Goal: Task Accomplishment & Management: Manage account settings

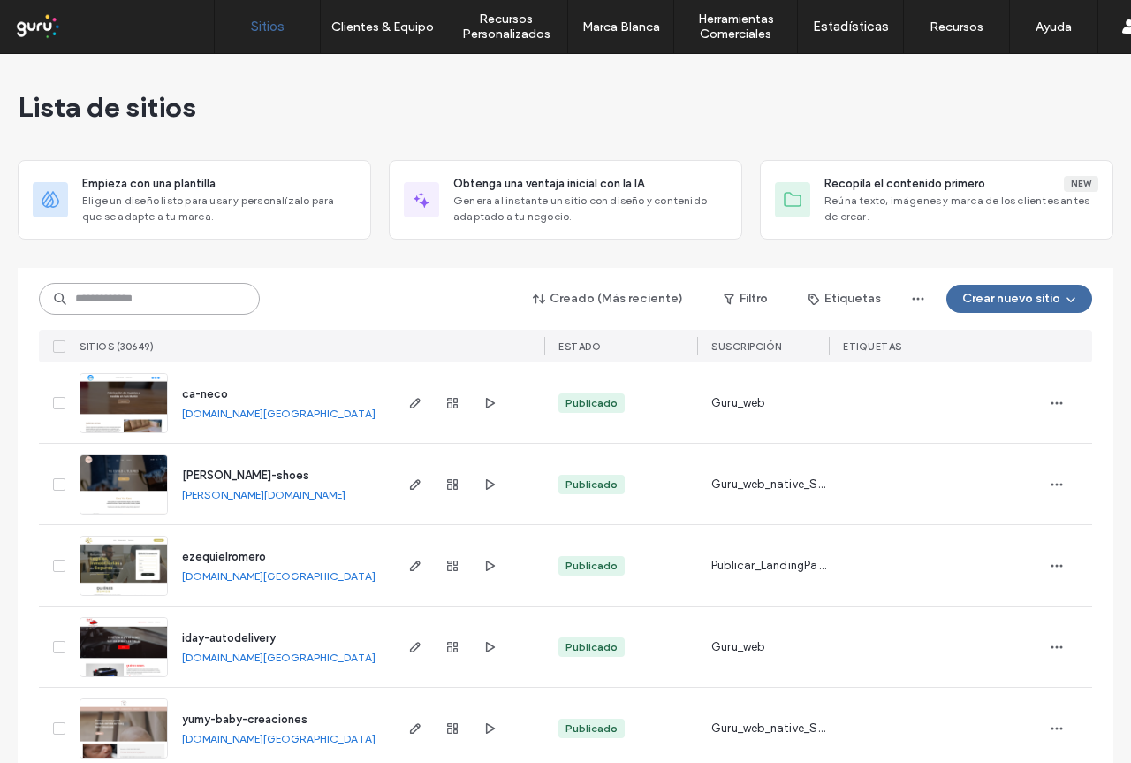
click at [196, 307] on input at bounding box center [149, 299] width 221 height 32
paste input "**********"
type input "**********"
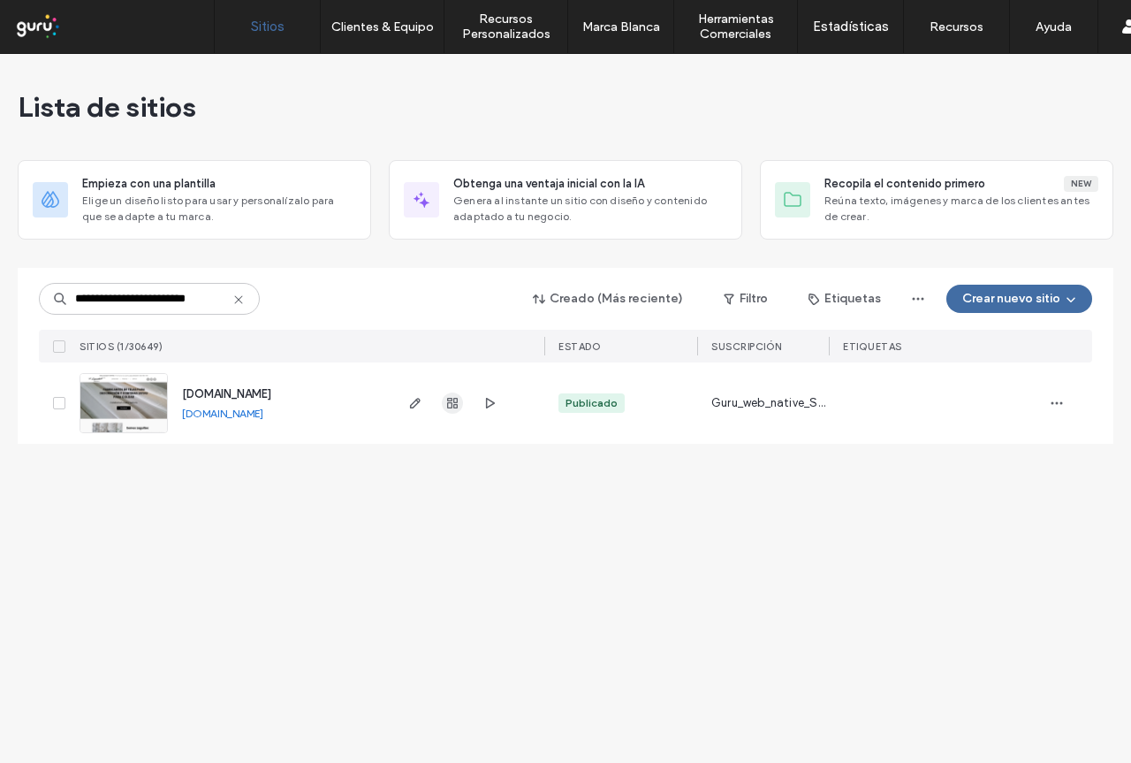
click at [447, 400] on use "button" at bounding box center [452, 403] width 11 height 11
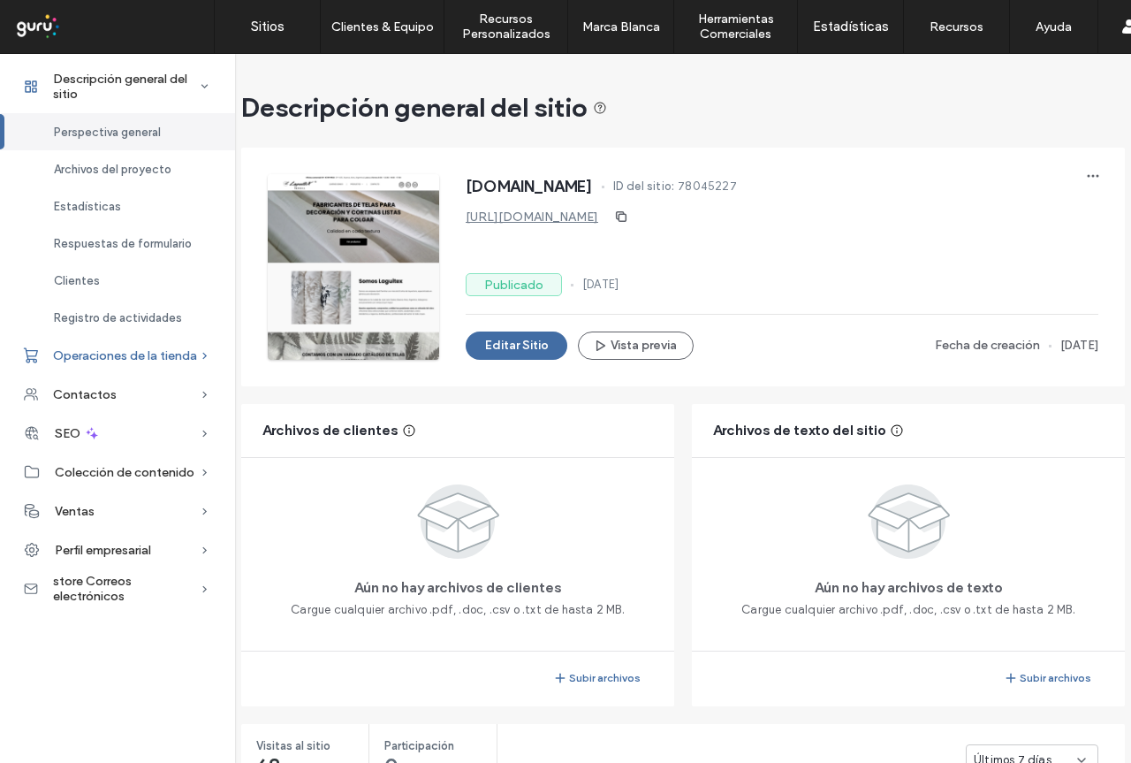
click at [148, 359] on span "Operaciones de la tienda" at bounding box center [125, 355] width 144 height 15
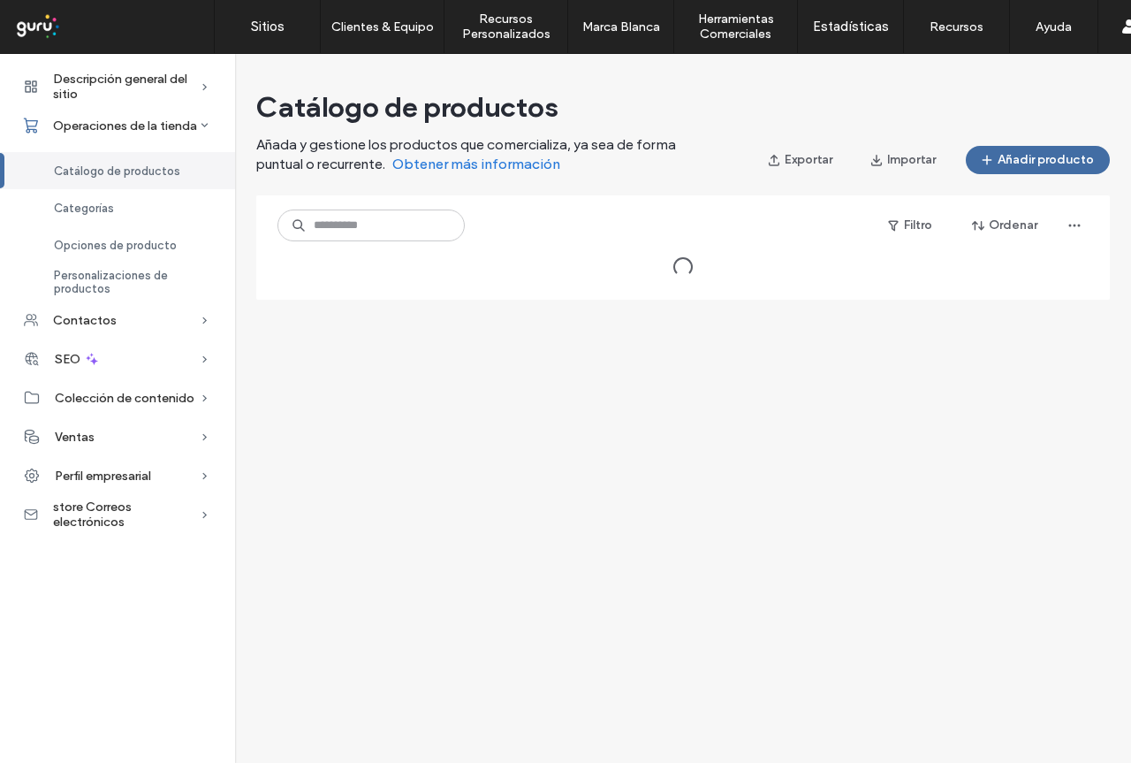
click at [163, 198] on div "Categorías" at bounding box center [117, 207] width 235 height 37
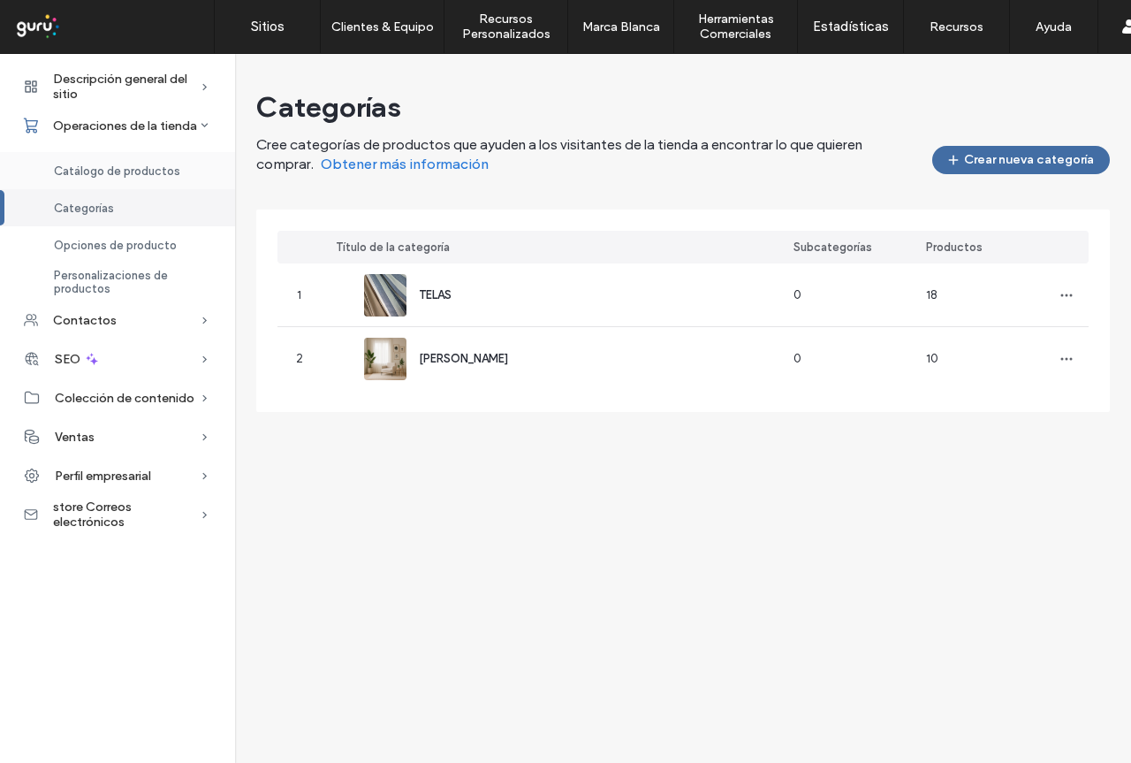
click at [179, 174] on div "Catálogo de productos" at bounding box center [117, 170] width 235 height 37
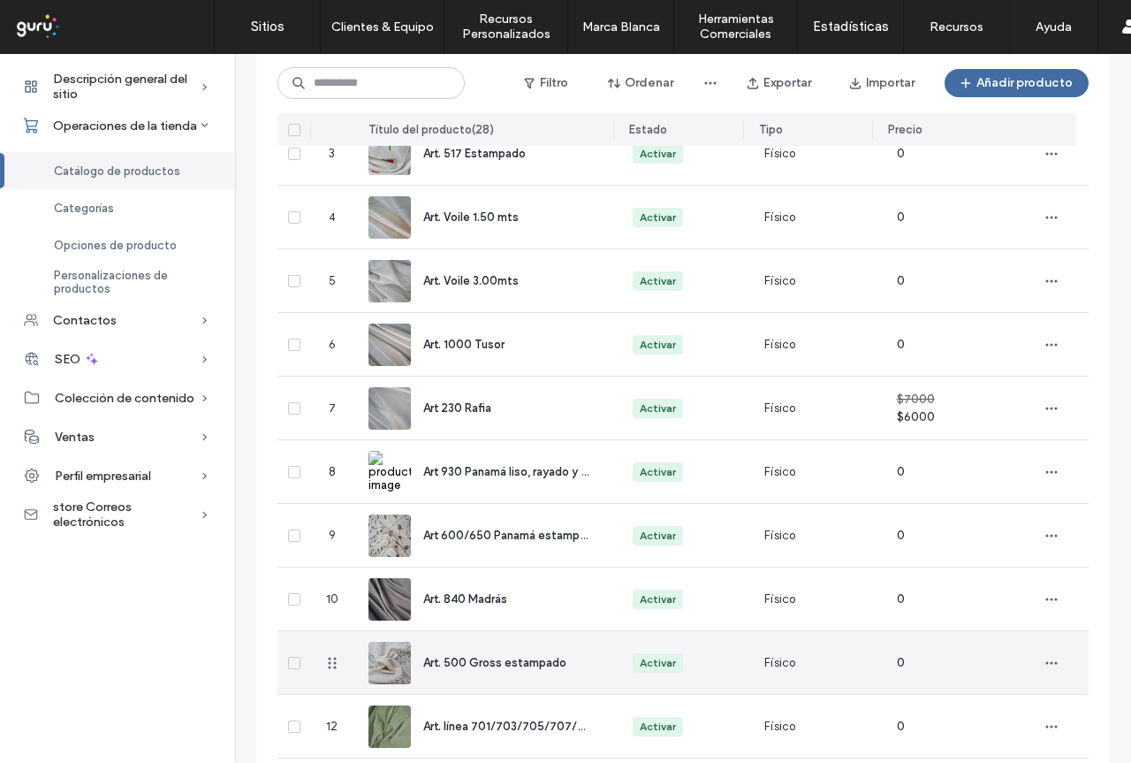
scroll to position [228, 0]
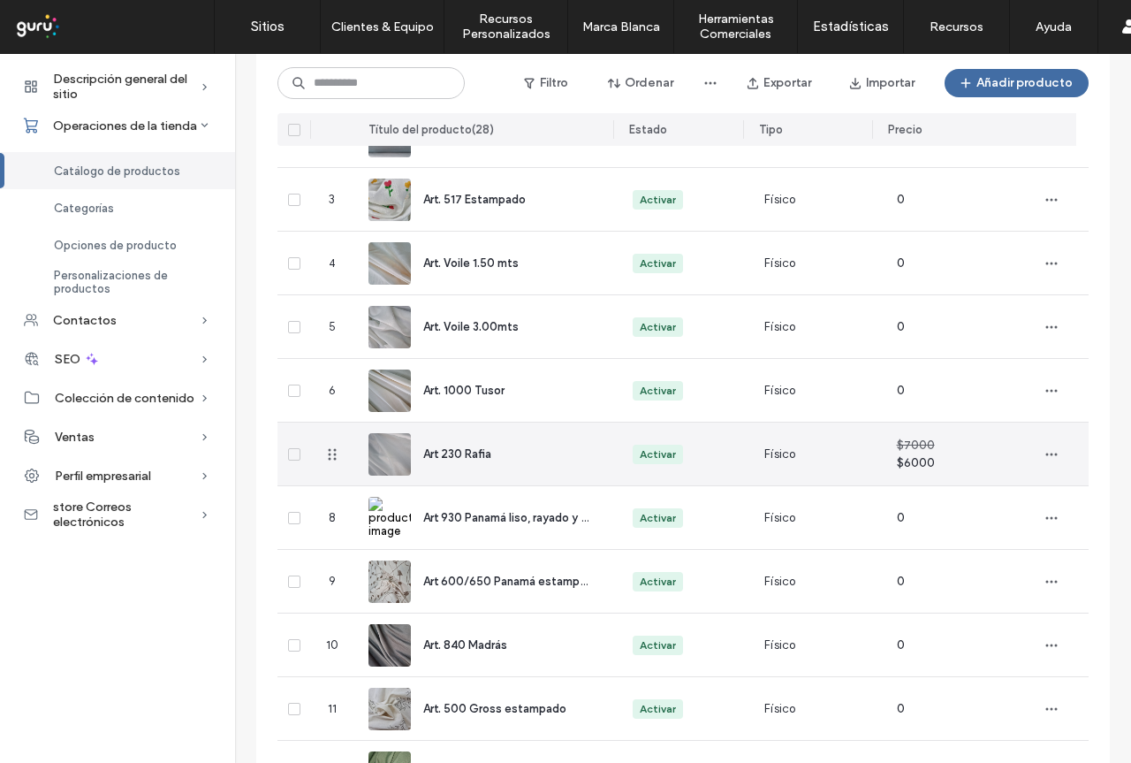
drag, startPoint x: 490, startPoint y: 438, endPoint x: 556, endPoint y: 353, distance: 108.4
click at [490, 440] on div "Art 230 Rafia" at bounding box center [487, 453] width 236 height 63
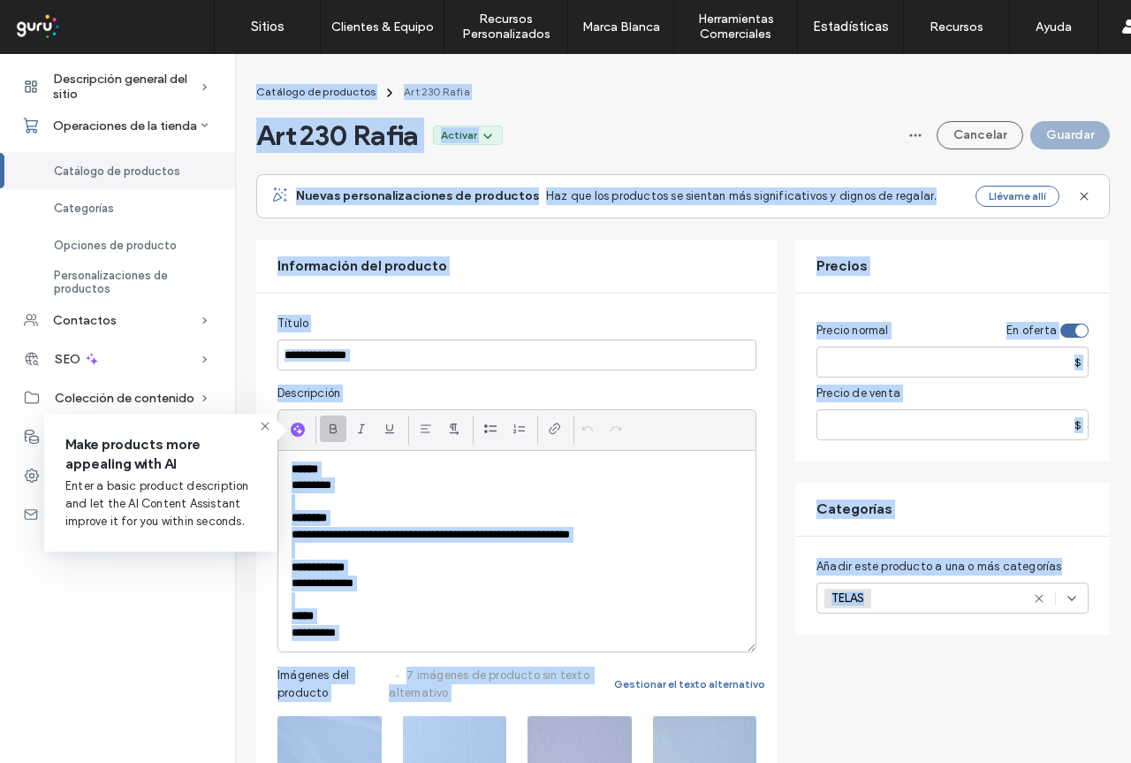
click at [612, 285] on div "Información del producto" at bounding box center [516, 265] width 521 height 53
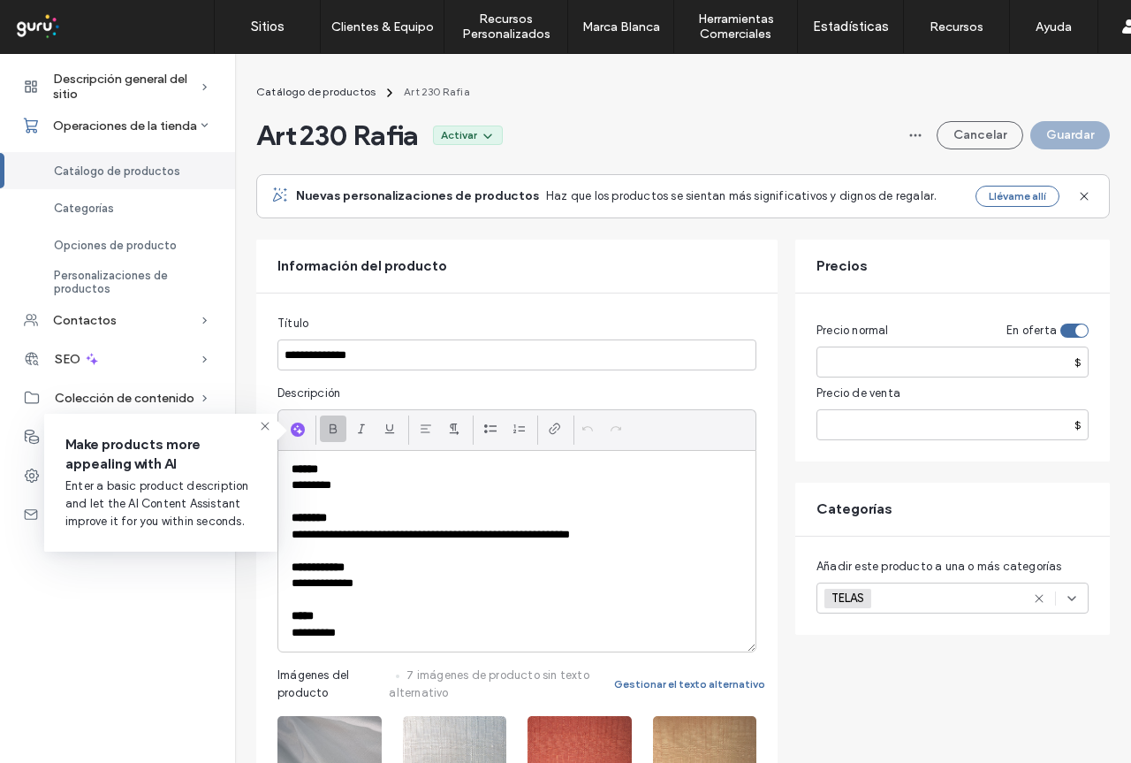
click at [620, 126] on div "Art 230 Rafia Activar Cancelar Guardar" at bounding box center [683, 135] width 854 height 35
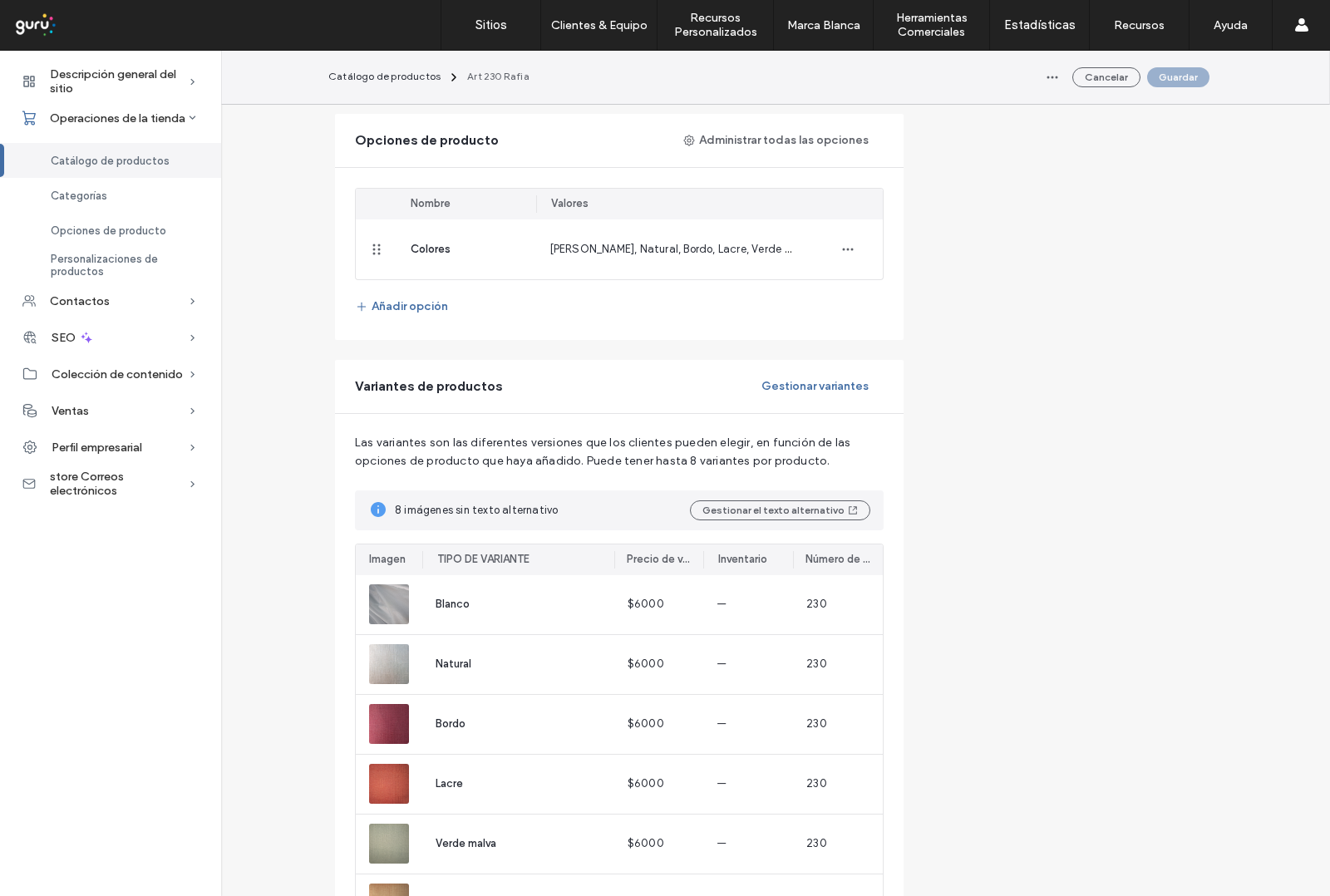
scroll to position [1218, 0]
